Goal: Information Seeking & Learning: Understand process/instructions

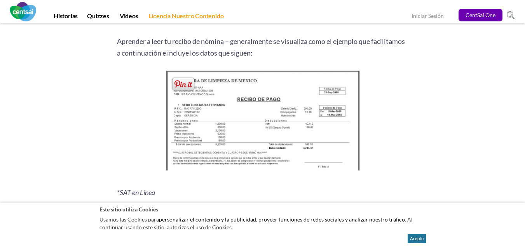
scroll to position [957, 0]
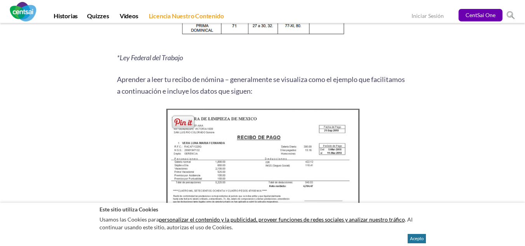
click at [264, 141] on img at bounding box center [262, 160] width 199 height 108
click at [184, 121] on span at bounding box center [182, 122] width 25 height 16
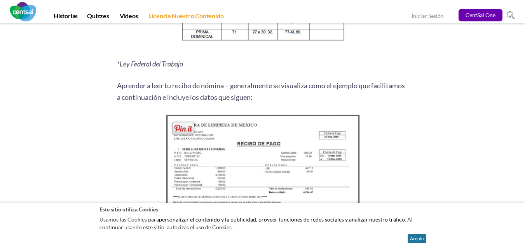
scroll to position [971, 0]
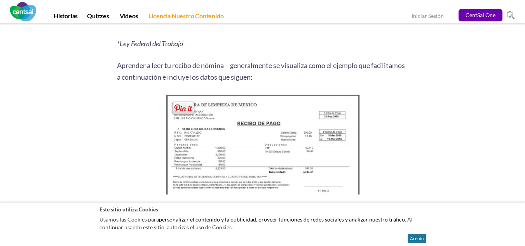
click at [185, 112] on span at bounding box center [182, 108] width 25 height 16
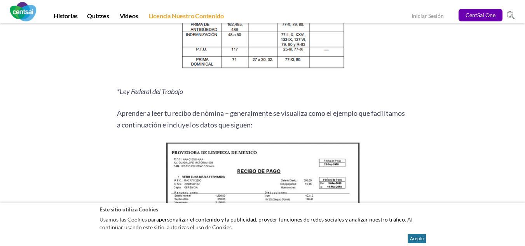
scroll to position [922, 0]
